Goal: Task Accomplishment & Management: Use online tool/utility

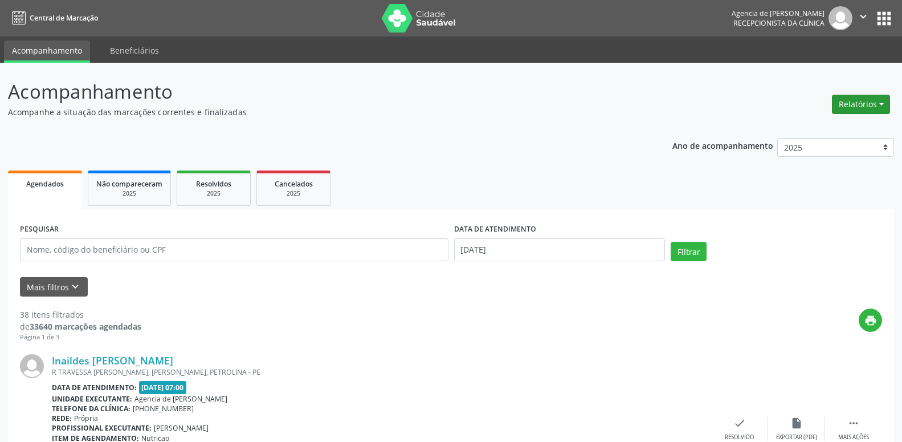
click at [868, 106] on button "Relatórios" at bounding box center [861, 104] width 58 height 19
click at [823, 131] on link "Agendamentos" at bounding box center [829, 129] width 123 height 16
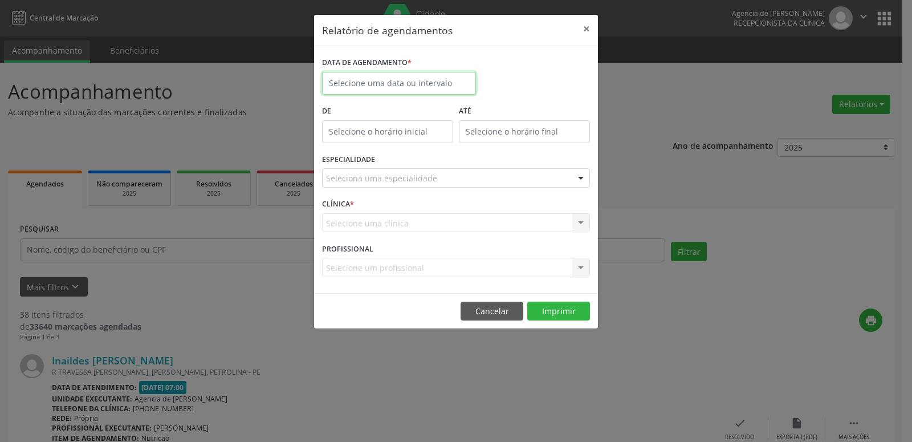
click at [401, 76] on input "text" at bounding box center [399, 83] width 154 height 23
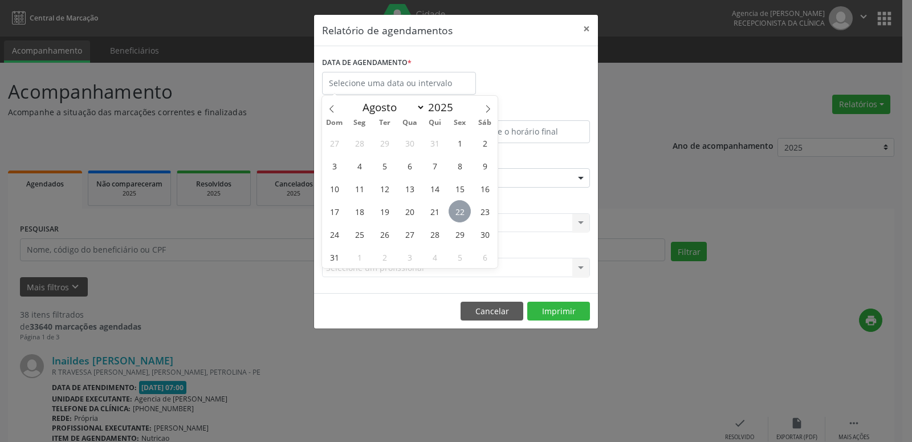
click at [464, 216] on span "22" at bounding box center [460, 211] width 22 height 22
type input "[DATE]"
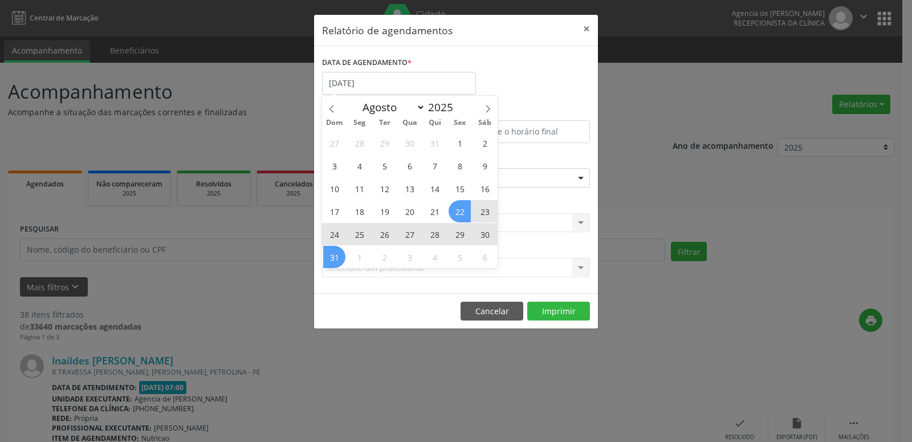
click at [337, 260] on span "31" at bounding box center [334, 257] width 22 height 22
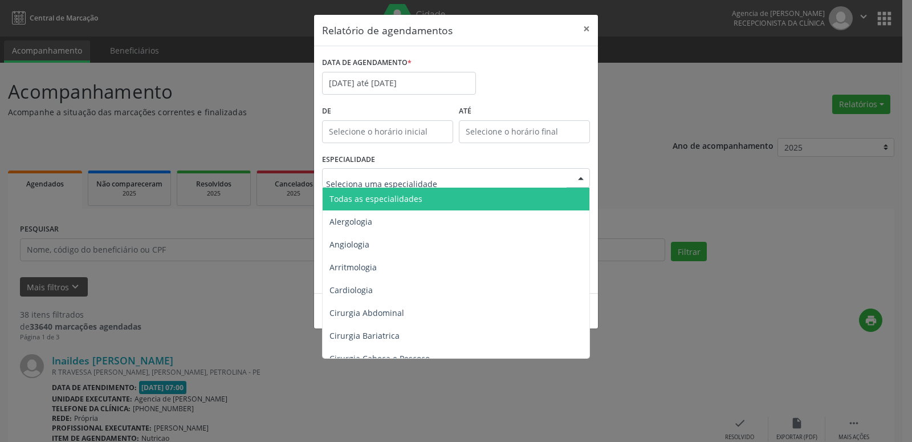
click at [434, 181] on div at bounding box center [456, 177] width 268 height 19
type input "en"
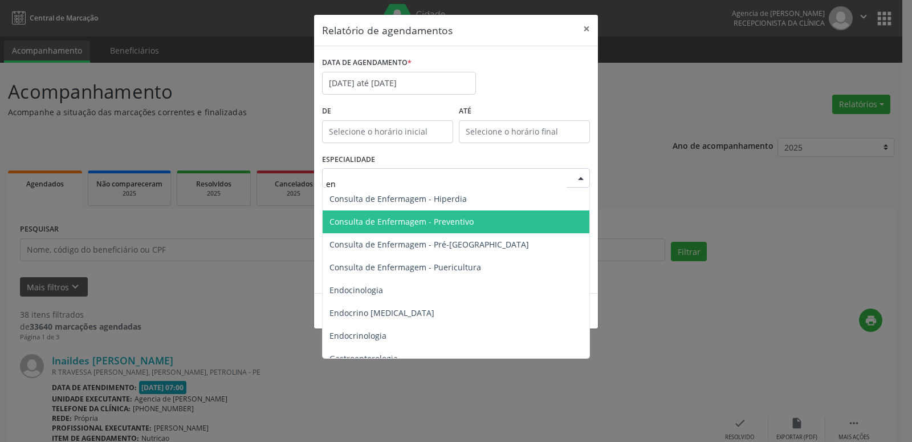
click at [477, 225] on span "Consulta de Enfermagem - Preventivo" at bounding box center [457, 221] width 268 height 23
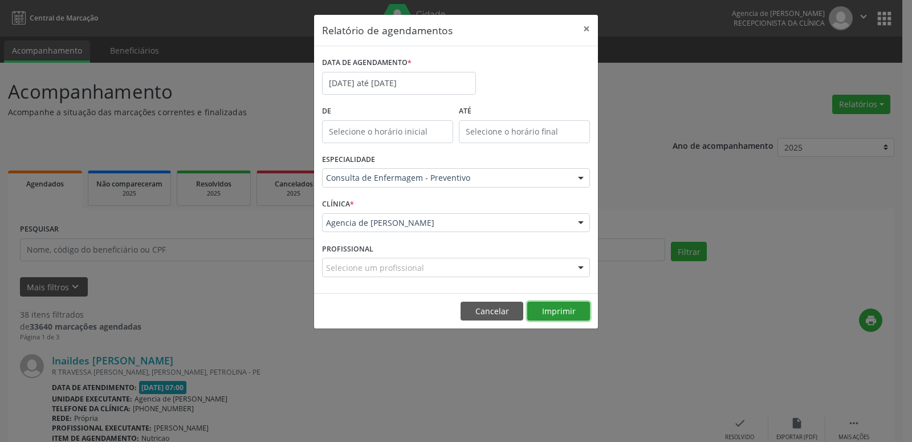
click at [560, 311] on button "Imprimir" at bounding box center [558, 310] width 63 height 19
